Goal: Transaction & Acquisition: Subscribe to service/newsletter

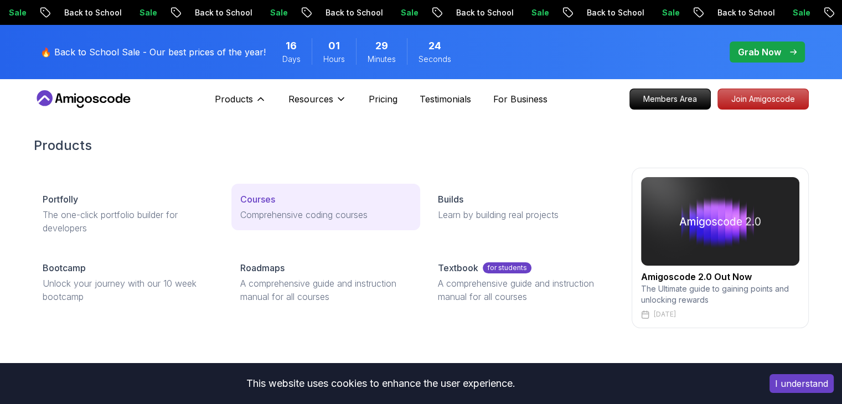
click at [255, 205] on p "Courses" at bounding box center [257, 199] width 35 height 13
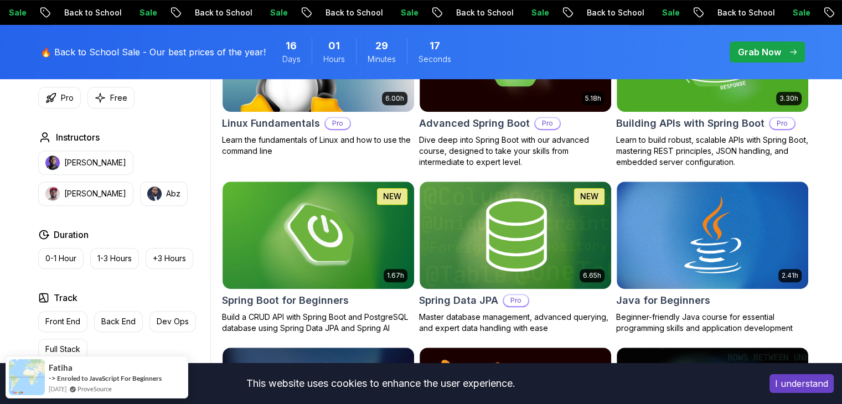
scroll to position [443, 0]
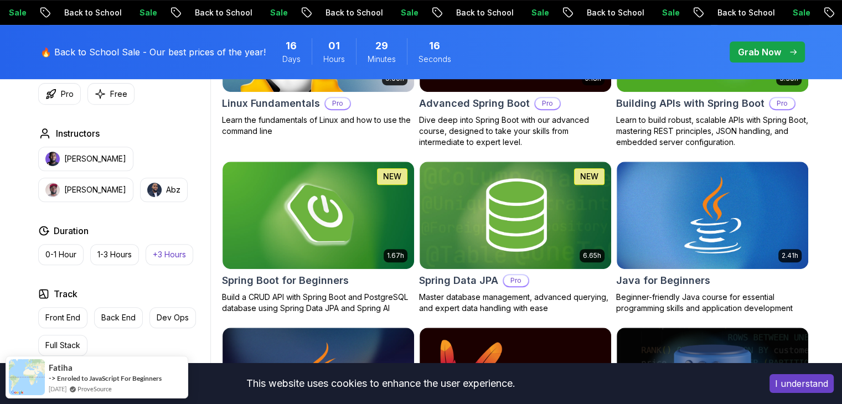
click at [156, 250] on p "+3 Hours" at bounding box center [169, 254] width 33 height 11
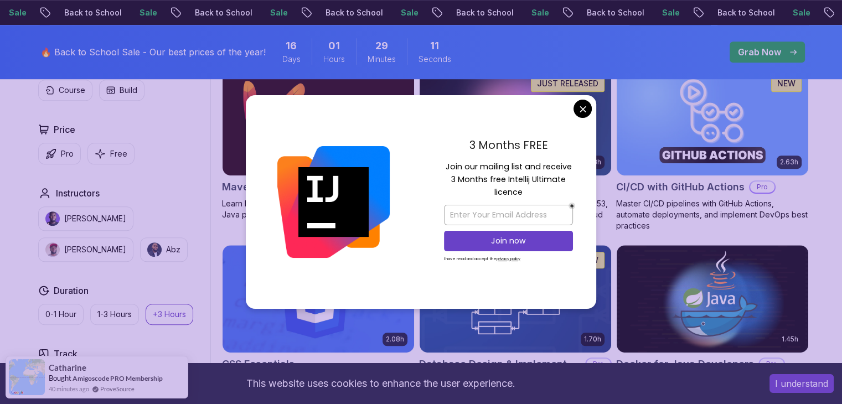
scroll to position [775, 0]
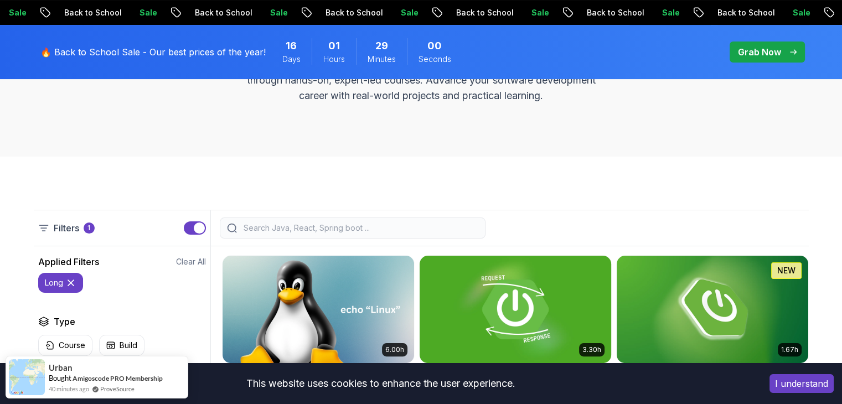
scroll to position [387, 0]
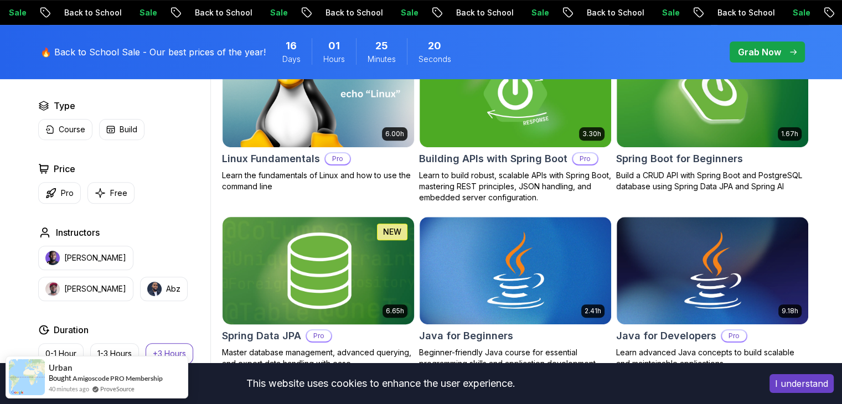
click at [322, 291] on img at bounding box center [317, 270] width 201 height 112
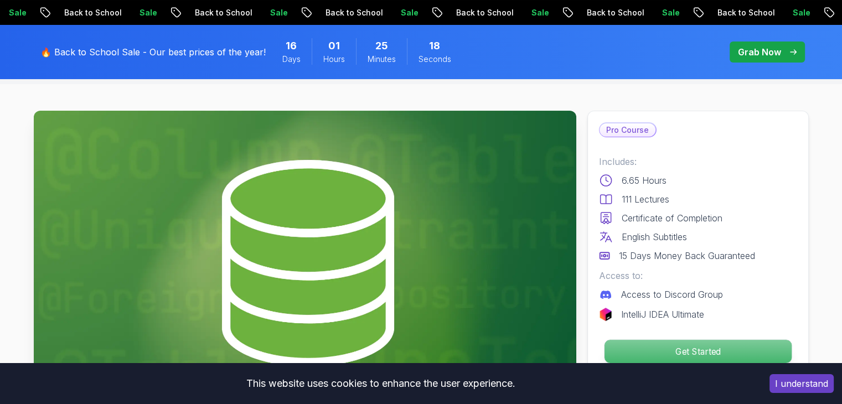
scroll to position [221, 0]
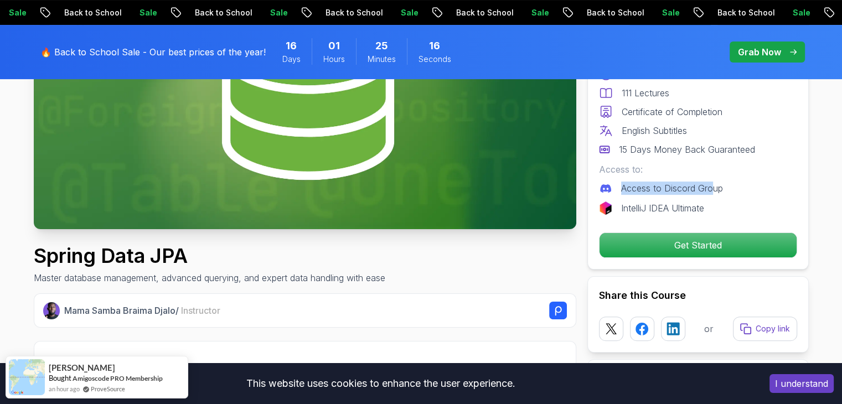
drag, startPoint x: 613, startPoint y: 190, endPoint x: 727, endPoint y: 189, distance: 114.0
click at [714, 185] on div "Access to Discord Group" at bounding box center [698, 188] width 198 height 13
click at [784, 211] on div "IntelliJ IDEA Ultimate" at bounding box center [698, 207] width 198 height 13
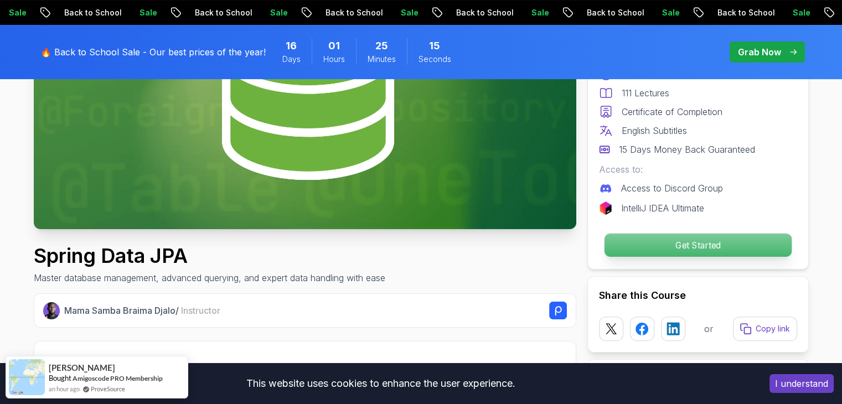
click at [698, 236] on p "Get Started" at bounding box center [697, 245] width 187 height 23
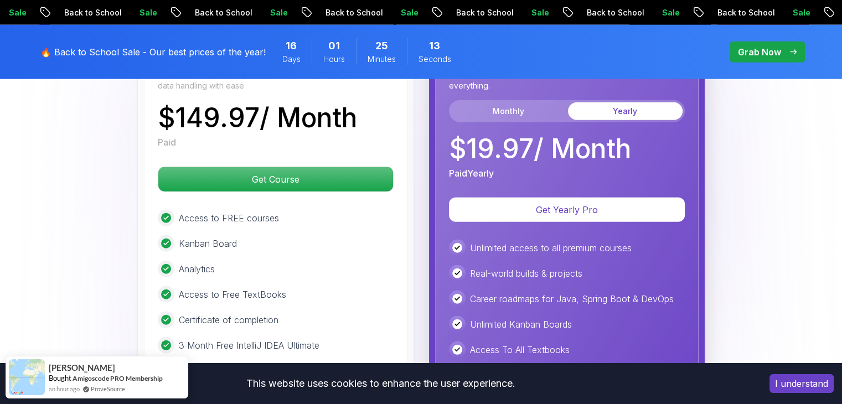
scroll to position [2877, 0]
drag, startPoint x: 152, startPoint y: 103, endPoint x: 412, endPoint y: 91, distance: 260.4
click at [412, 91] on div "Spring Data JPA Master database management, advanced querying, and expert data …" at bounding box center [276, 259] width 276 height 489
click at [824, 381] on button "I understand" at bounding box center [801, 383] width 64 height 19
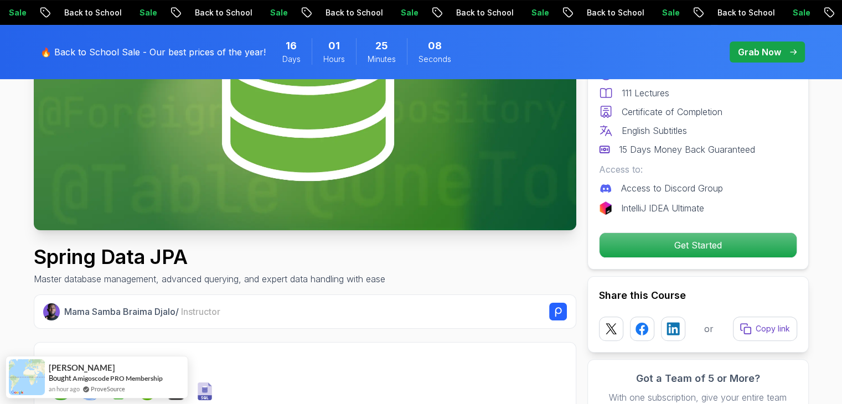
scroll to position [0, 0]
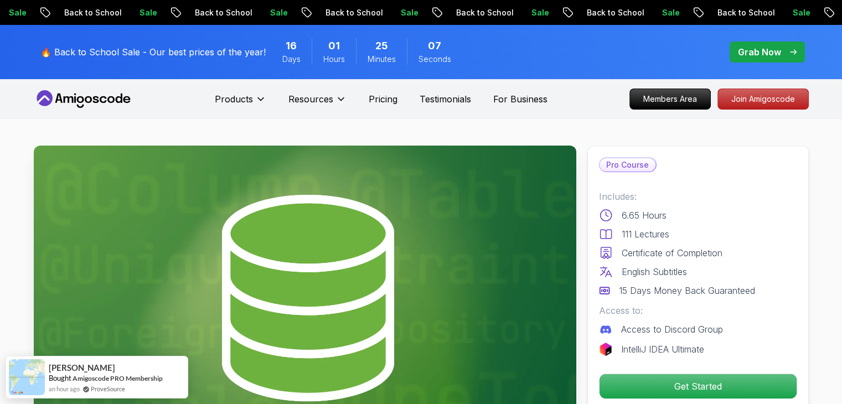
click at [652, 9] on p "Sale" at bounding box center [669, 12] width 35 height 11
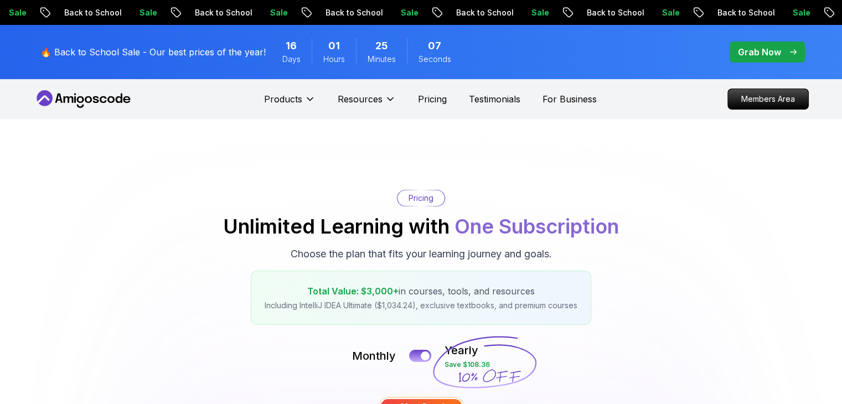
click at [681, 196] on div "Pricing Unlimited Learning with One Subscription Choose the plan that fits your…" at bounding box center [421, 257] width 775 height 135
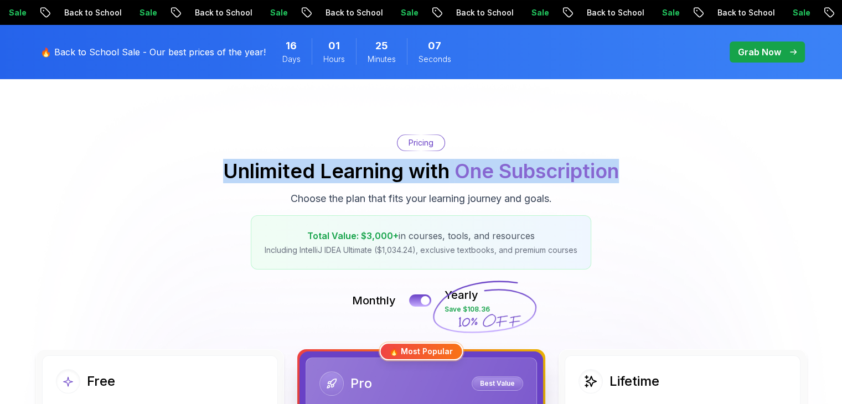
click at [691, 184] on div "Pricing Unlimited Learning with One Subscription Choose the plan that fits your…" at bounding box center [421, 201] width 775 height 135
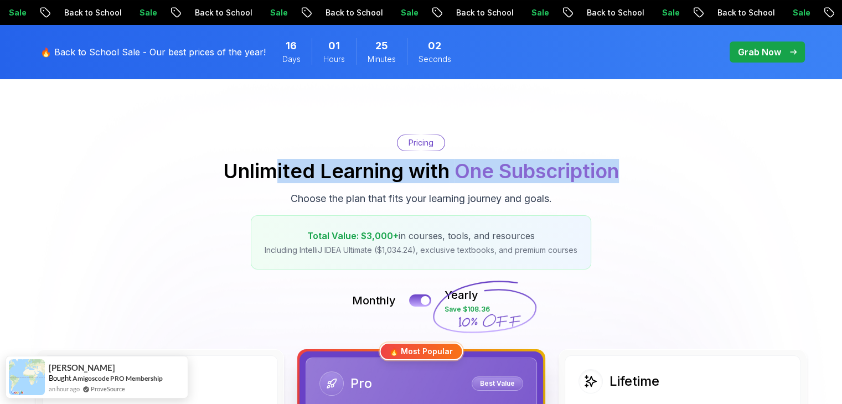
drag, startPoint x: 270, startPoint y: 186, endPoint x: 629, endPoint y: 210, distance: 359.9
click at [629, 210] on div "Pricing Unlimited Learning with One Subscription Choose the plan that fits your…" at bounding box center [421, 201] width 775 height 135
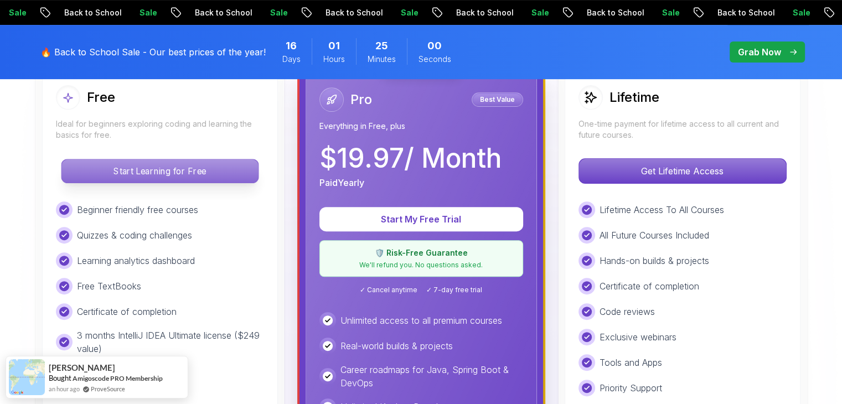
scroll to position [387, 0]
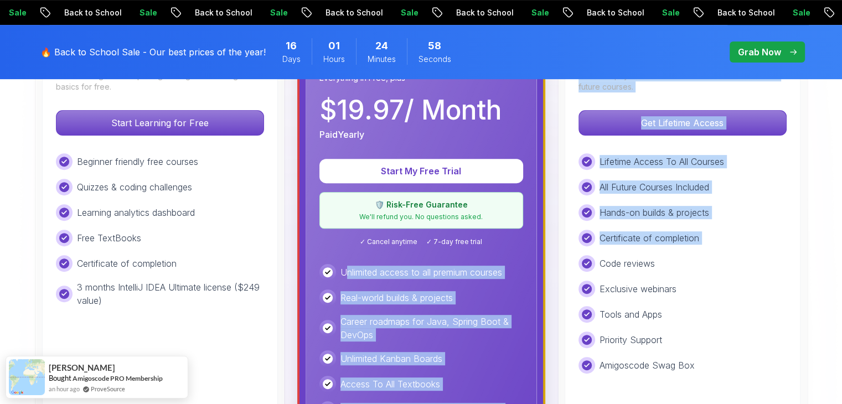
drag, startPoint x: 346, startPoint y: 258, endPoint x: 595, endPoint y: 258, distance: 249.0
click at [595, 258] on div "Free Ideal for beginners exploring coding and learning the basics for free. Sta…" at bounding box center [421, 279] width 775 height 525
click at [380, 257] on div "Pro Best Value Everything in Free, plus $ 19.97 / Month Paid Yearly Start My Fr…" at bounding box center [420, 279] width 231 height 508
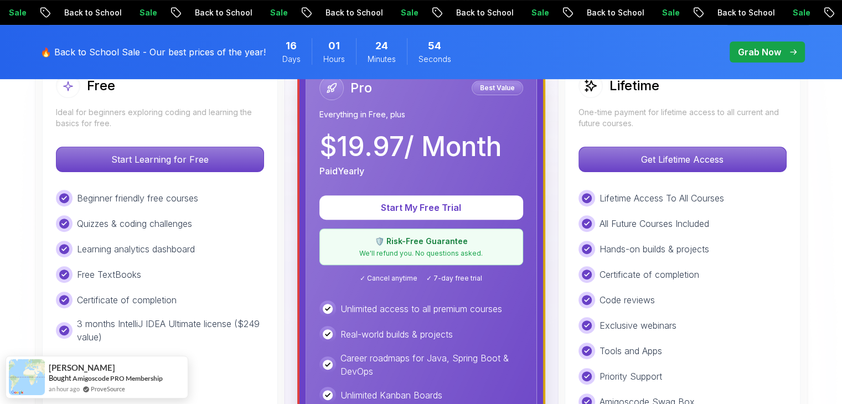
scroll to position [332, 0]
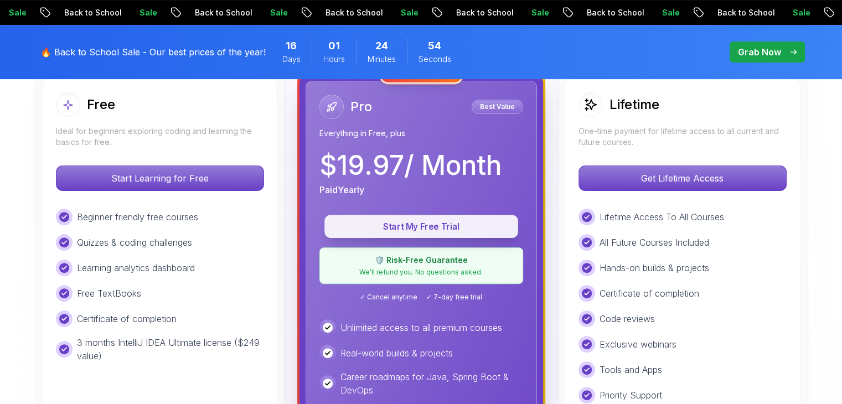
click at [438, 224] on p "Start My Free Trial" at bounding box center [421, 226] width 168 height 13
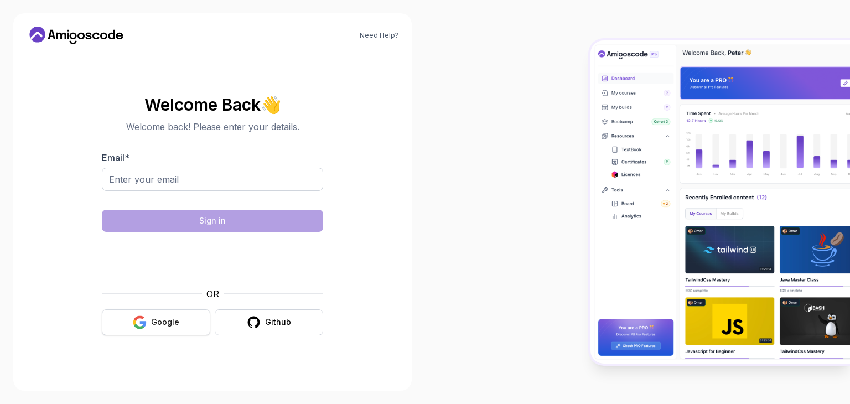
click at [142, 319] on icon "button" at bounding box center [140, 322] width 14 height 14
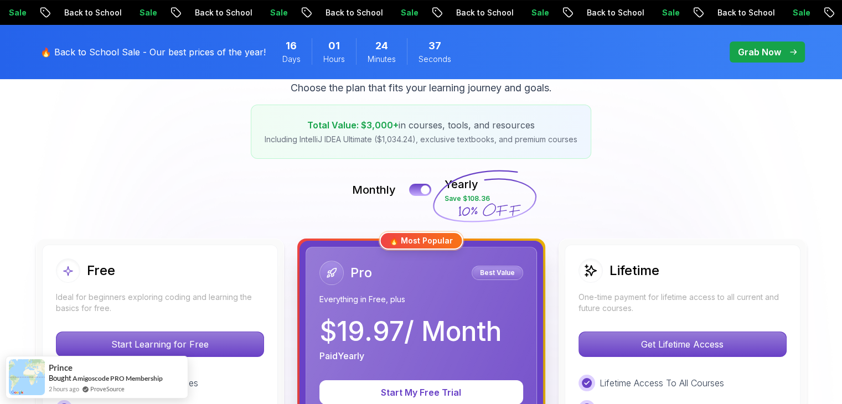
scroll to position [330, 0]
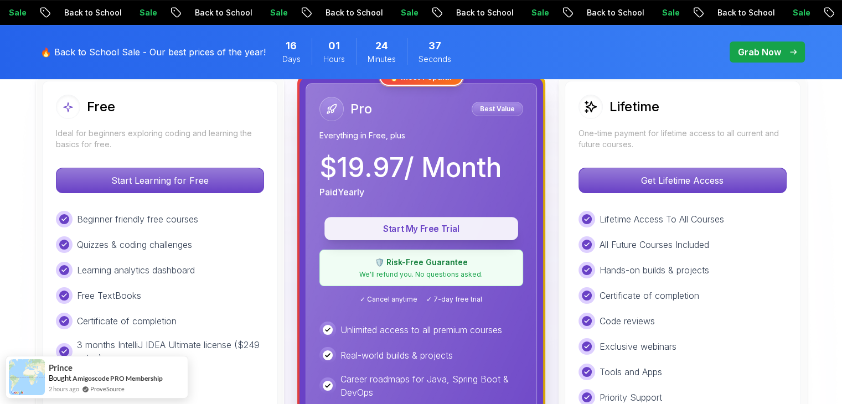
click at [410, 232] on p "Start My Free Trial" at bounding box center [421, 228] width 168 height 13
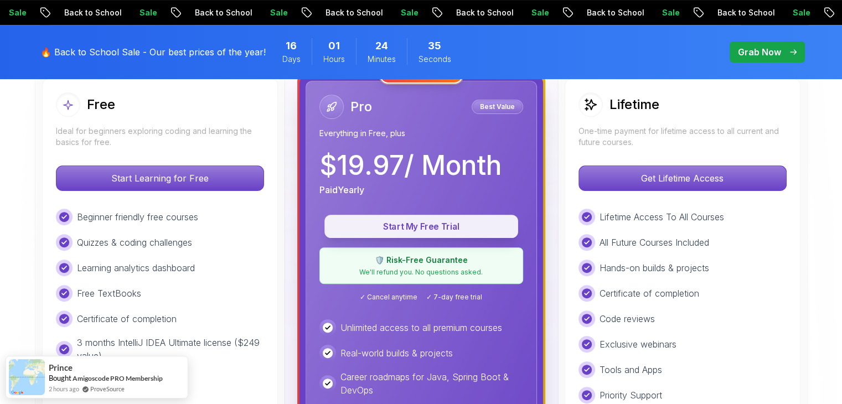
click at [410, 232] on button "Start My Free Trial" at bounding box center [421, 226] width 194 height 23
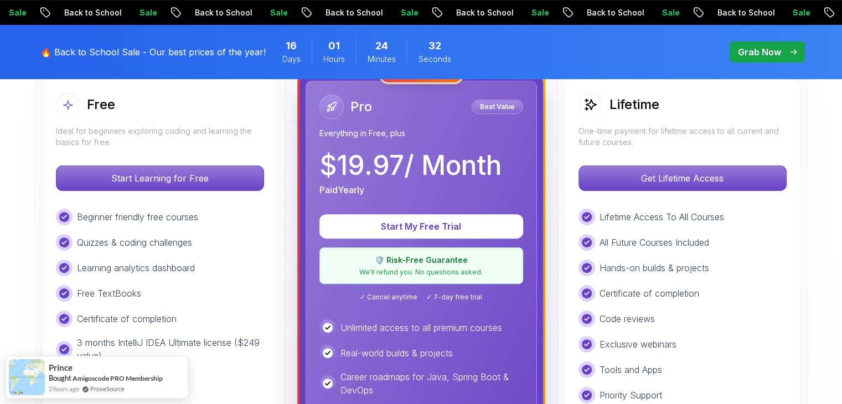
click at [462, 209] on div "Pro Best Value Everything in Free, plus $ 19.97 / Month Paid Yearly Start My Fr…" at bounding box center [420, 335] width 231 height 508
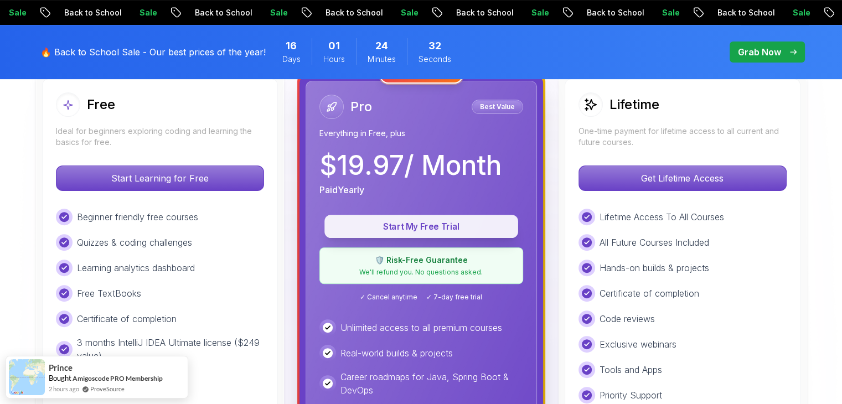
click at [454, 222] on p "Start My Free Trial" at bounding box center [421, 226] width 168 height 13
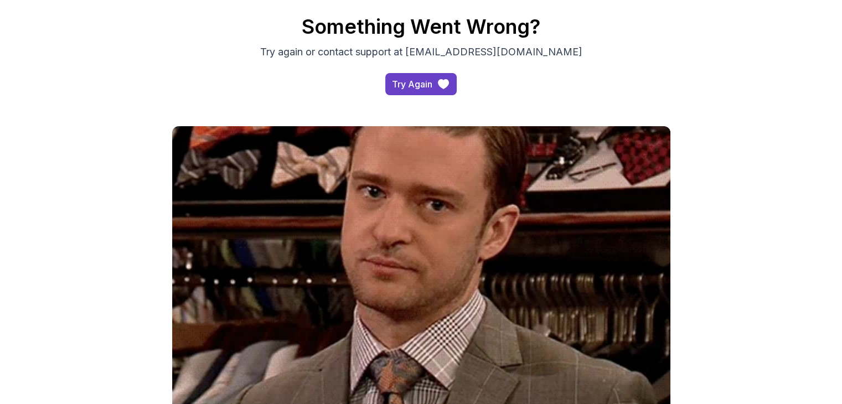
scroll to position [55, 0]
